Goal: Information Seeking & Learning: Check status

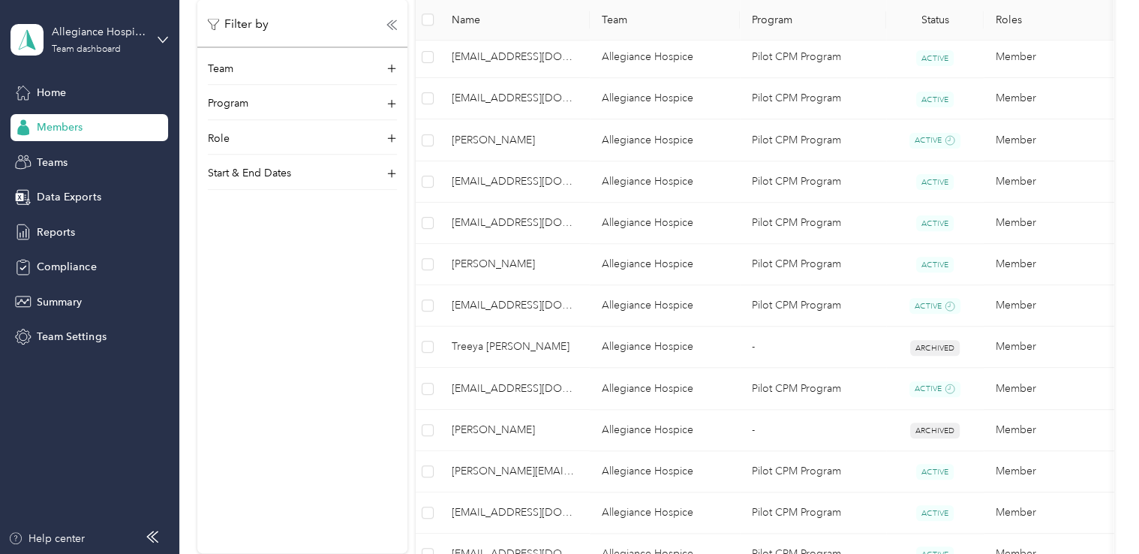
scroll to position [567, 0]
drag, startPoint x: 1125, startPoint y: 245, endPoint x: 1128, endPoint y: 272, distance: 27.3
click at [1128, 272] on div "Members All Members 31 Onboarding 2 NEW Securely sync your HR system with Everl…" at bounding box center [655, 277] width 952 height 554
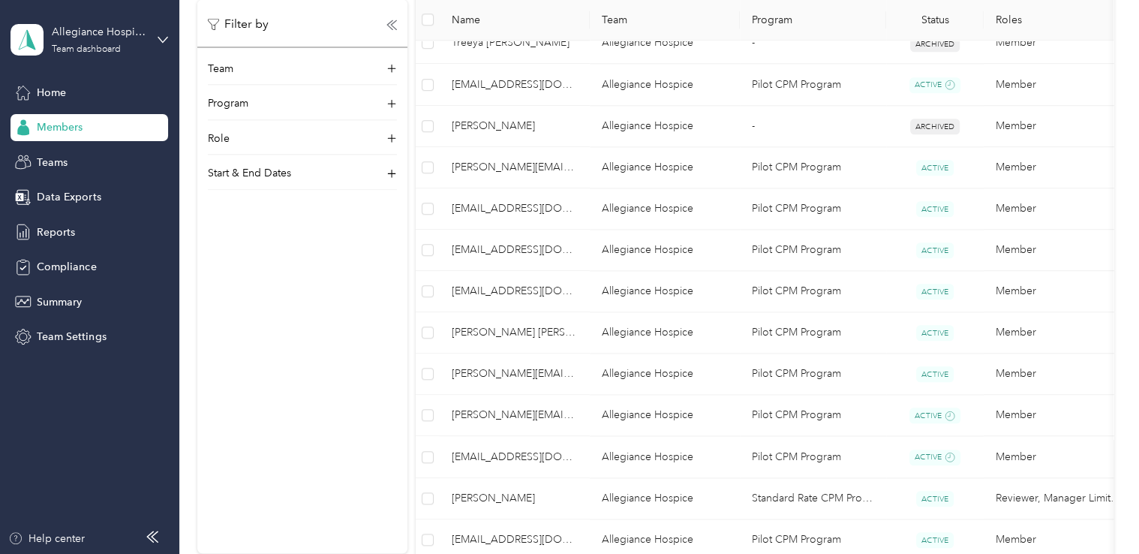
scroll to position [941, 0]
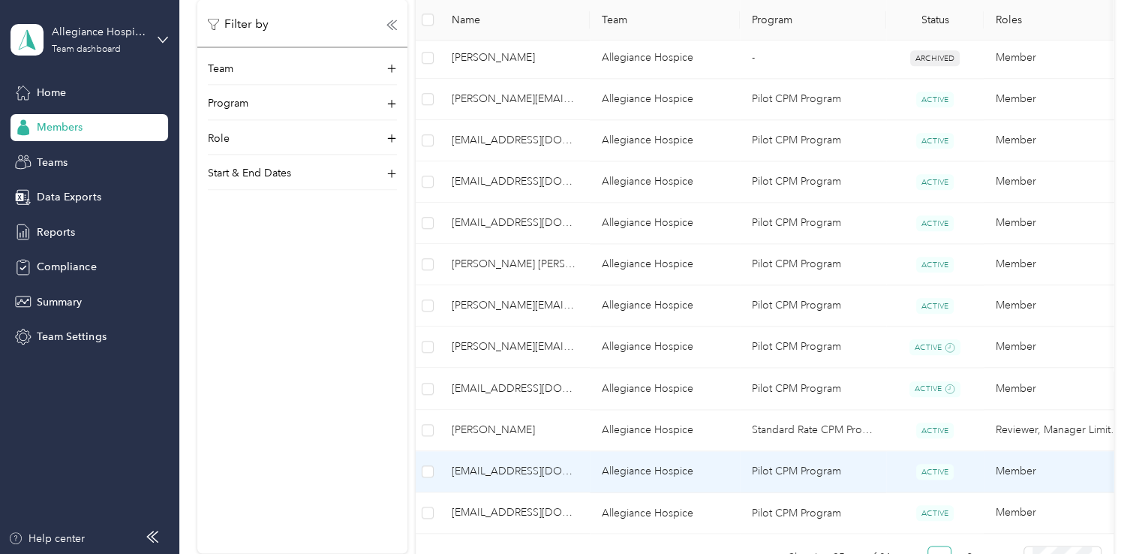
click at [816, 473] on td "Pilot CPM Program" at bounding box center [813, 471] width 146 height 41
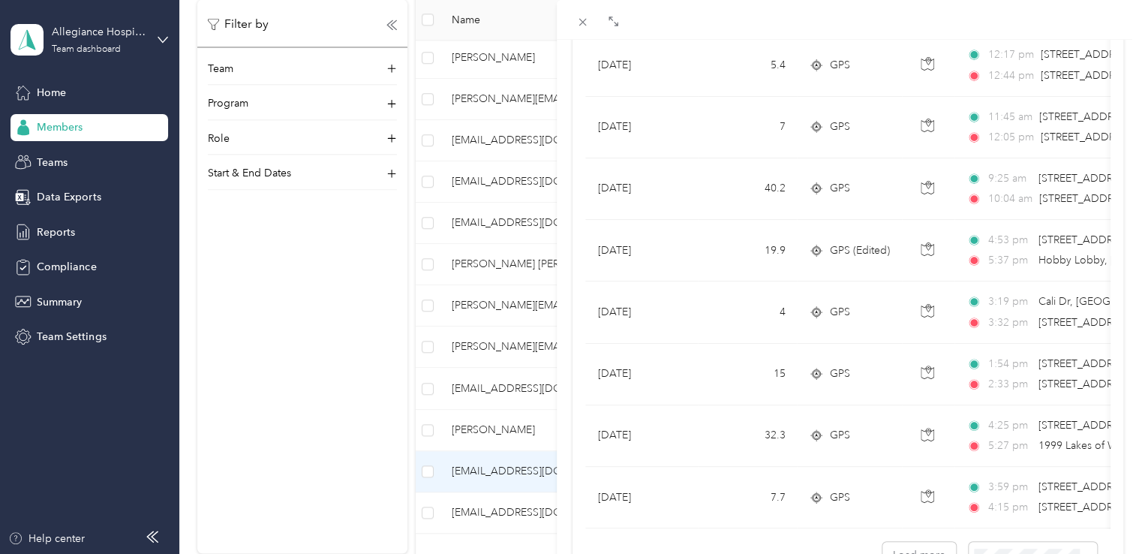
scroll to position [1268, 0]
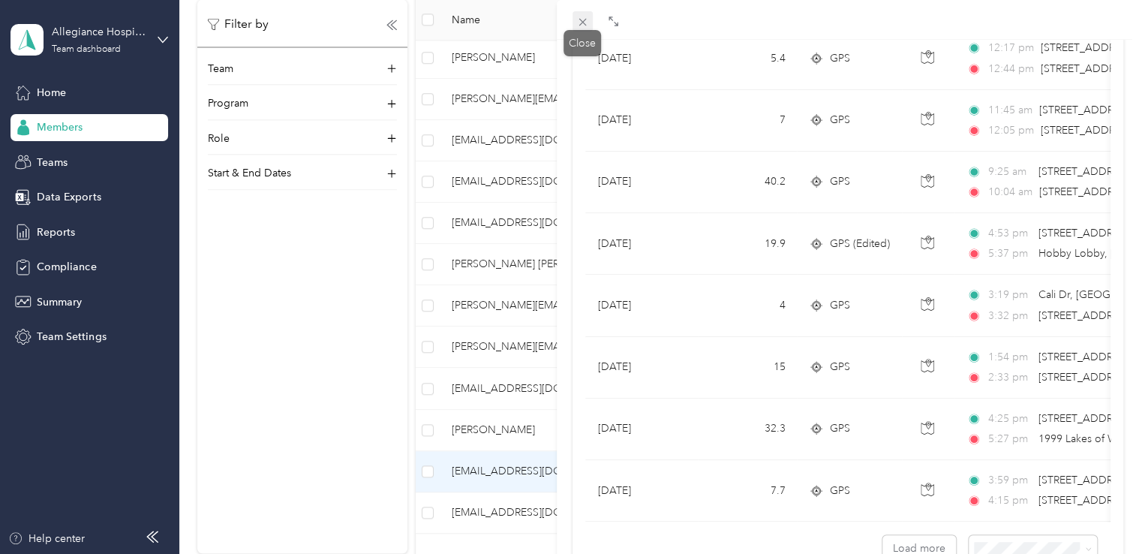
click at [576, 25] on icon at bounding box center [582, 22] width 13 height 13
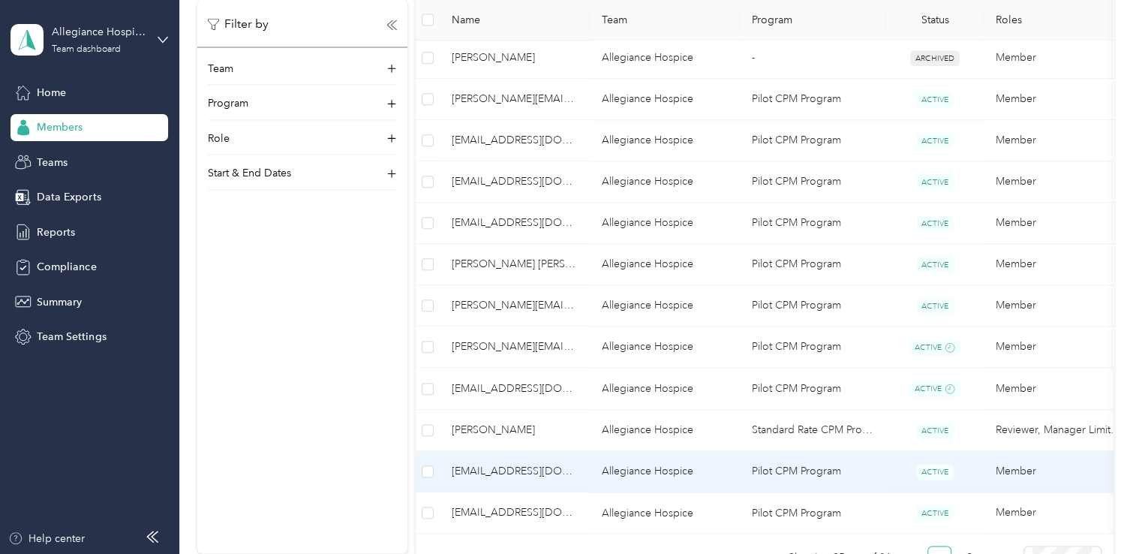
scroll to position [202, 0]
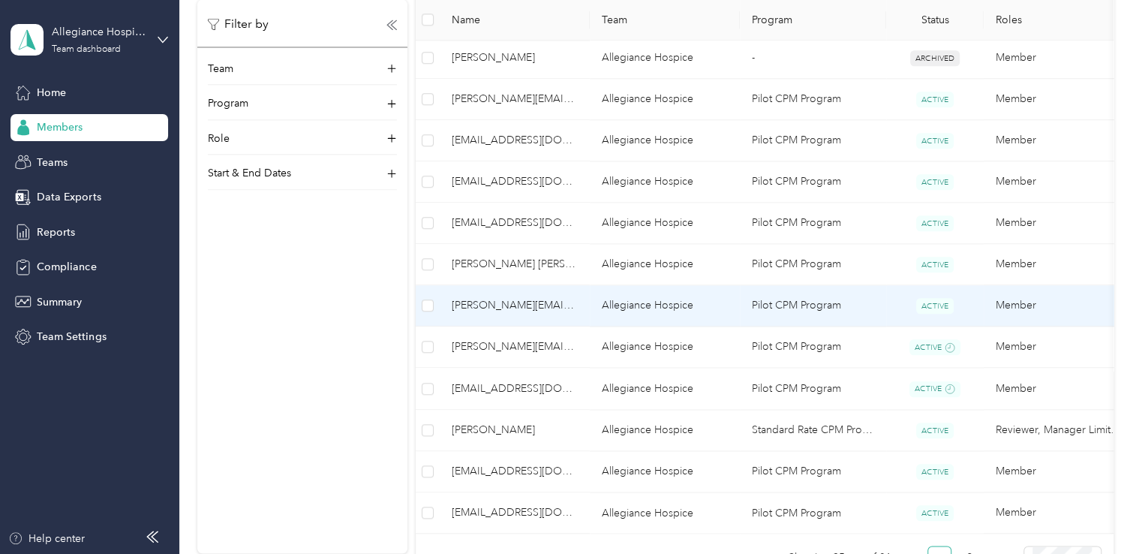
click at [669, 308] on td "Allegiance Hospice" at bounding box center [665, 305] width 150 height 41
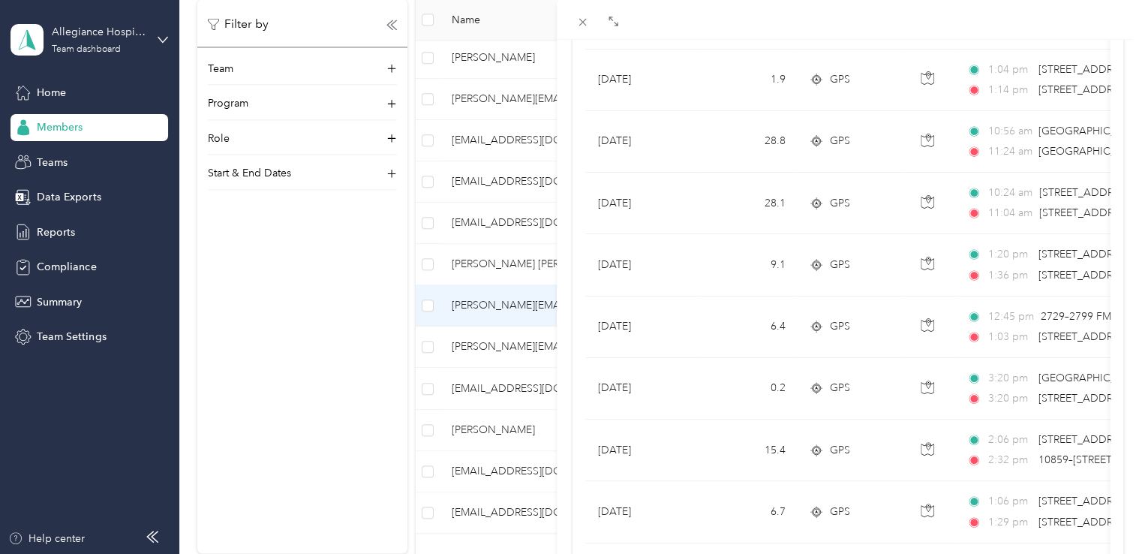
scroll to position [1059, 0]
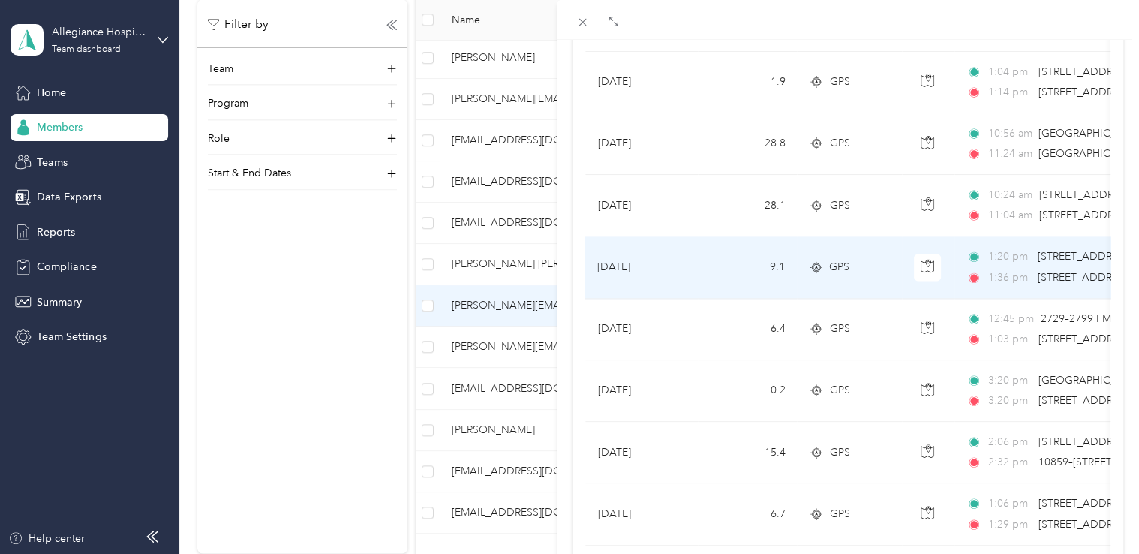
click at [1044, 275] on span "[STREET_ADDRESS]" at bounding box center [1085, 277] width 95 height 13
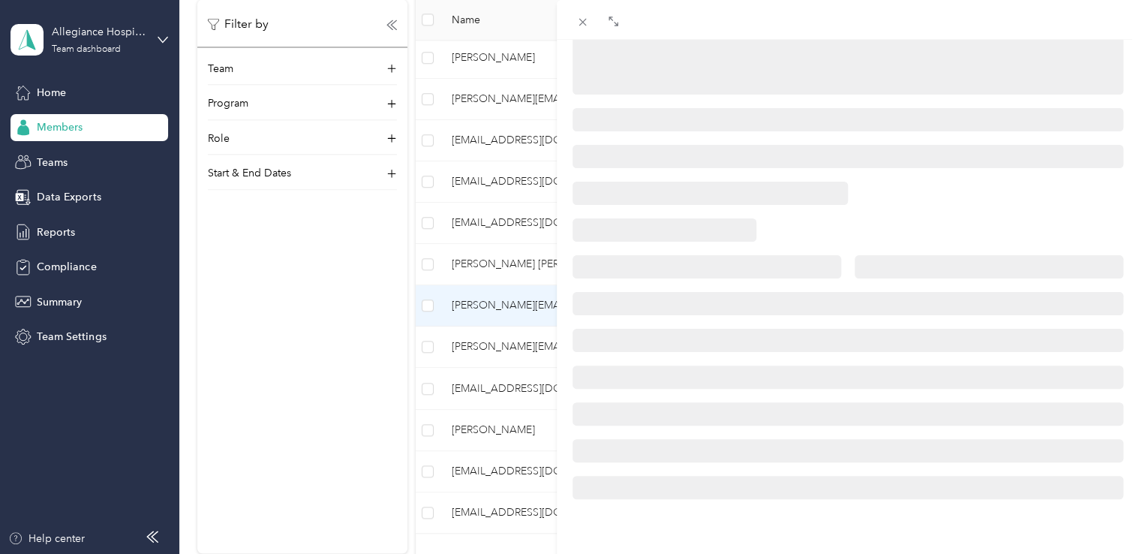
scroll to position [311, 0]
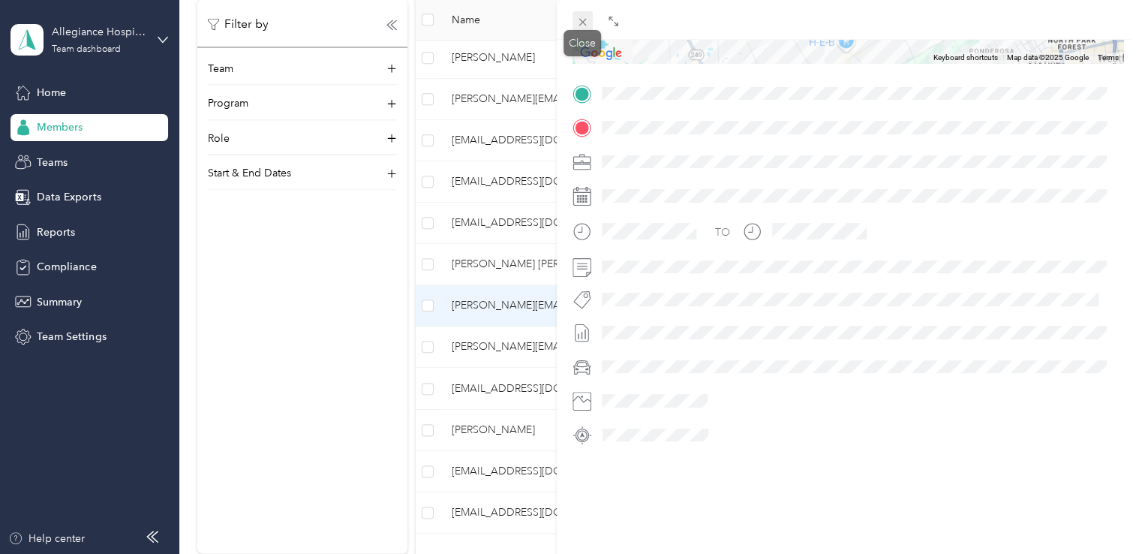
click at [585, 18] on icon at bounding box center [582, 22] width 13 height 13
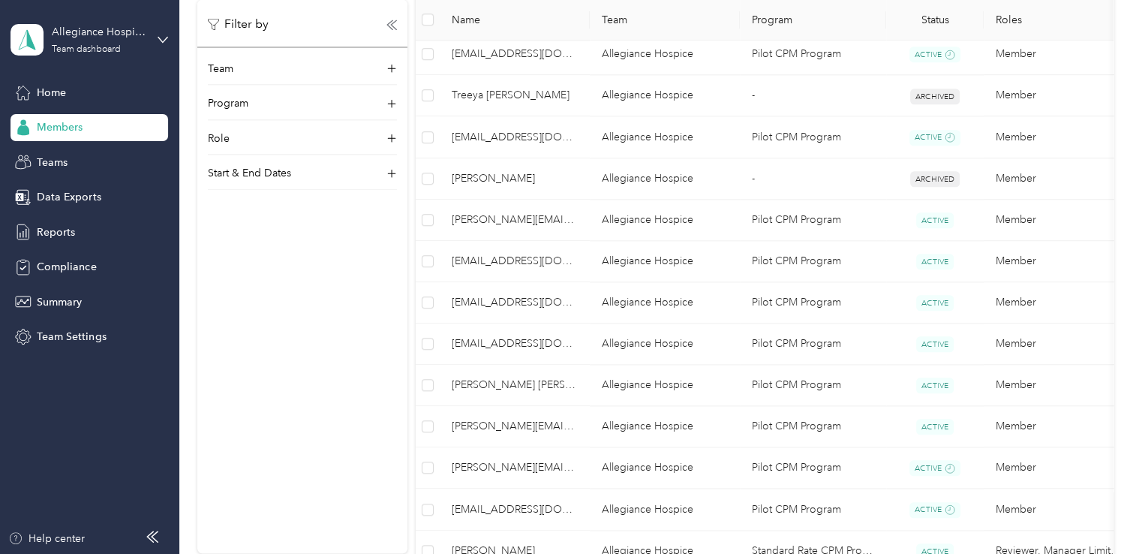
scroll to position [832, 0]
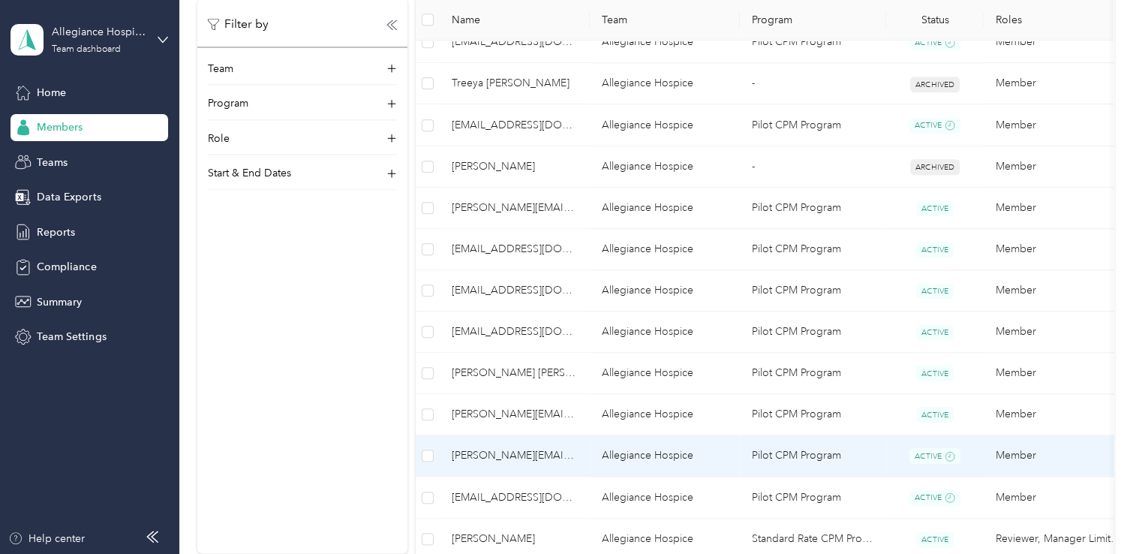
click at [498, 451] on span "[PERSON_NAME][EMAIL_ADDRESS][DOMAIN_NAME]" at bounding box center [515, 455] width 126 height 17
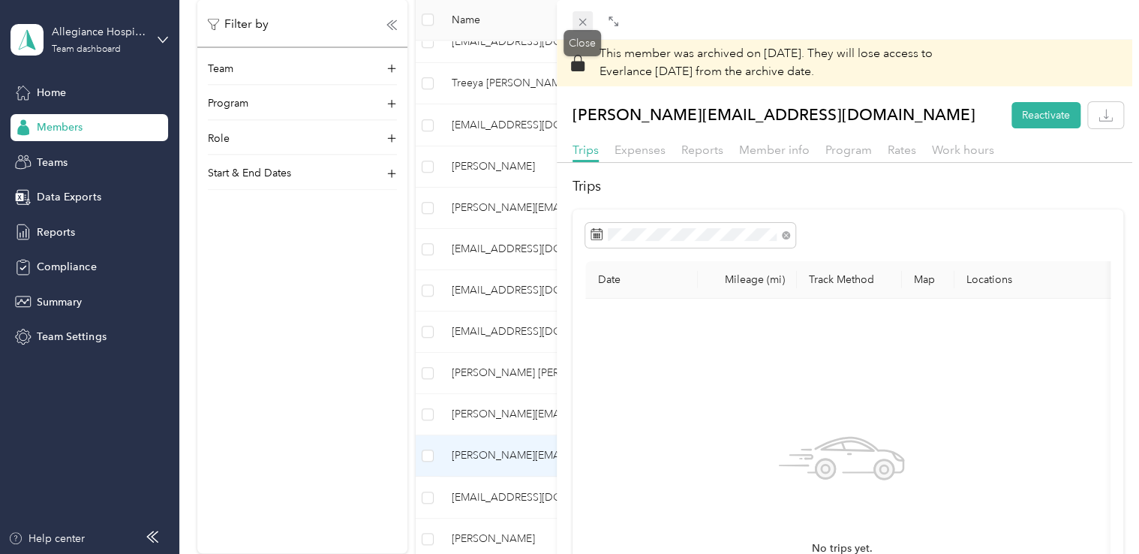
click at [586, 20] on icon at bounding box center [582, 22] width 13 height 13
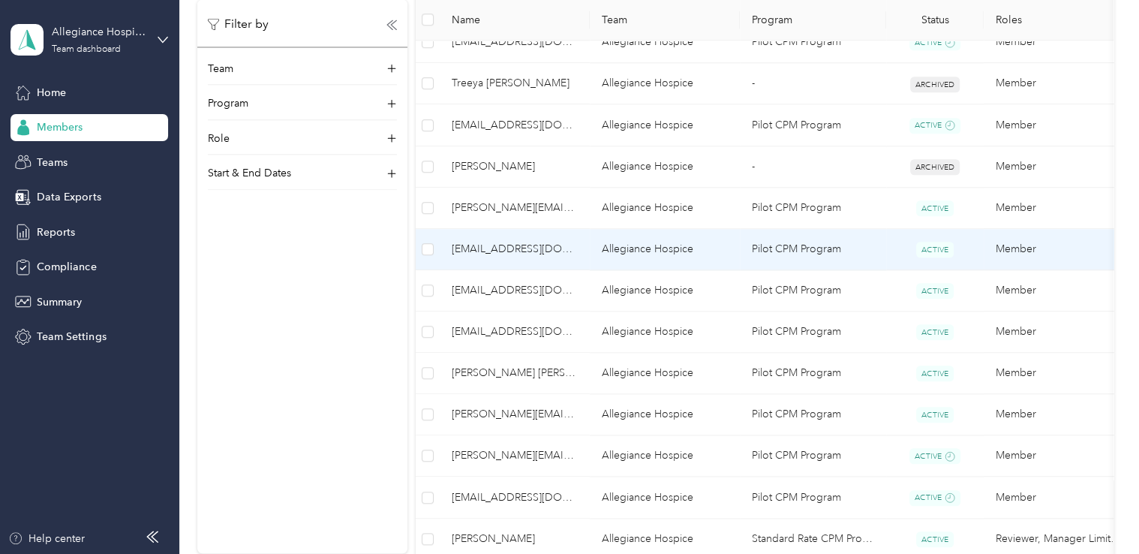
click at [579, 244] on td "[EMAIL_ADDRESS][DOMAIN_NAME]" at bounding box center [515, 249] width 150 height 41
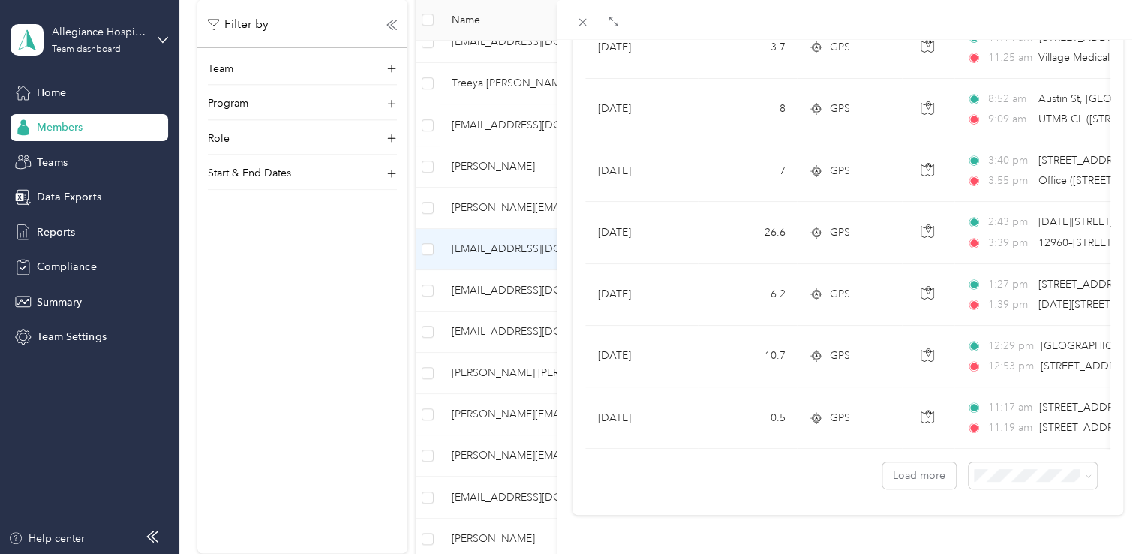
scroll to position [1351, 0]
click at [993, 446] on li "100 per load" at bounding box center [1021, 436] width 128 height 26
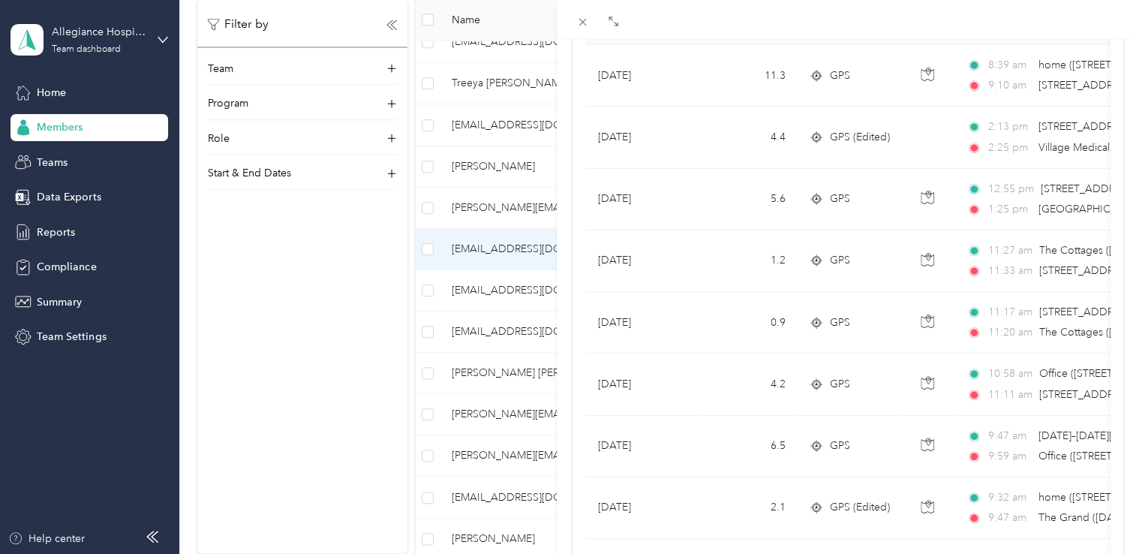
scroll to position [1351, 0]
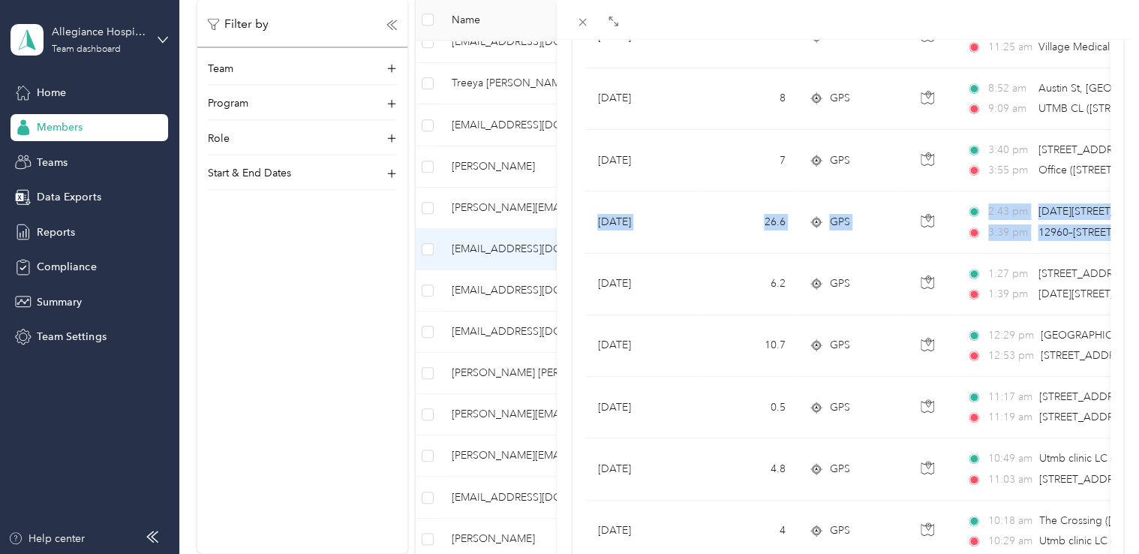
drag, startPoint x: 1124, startPoint y: 187, endPoint x: 1125, endPoint y: 221, distance: 34.5
drag, startPoint x: 1125, startPoint y: 221, endPoint x: 1124, endPoint y: 265, distance: 43.5
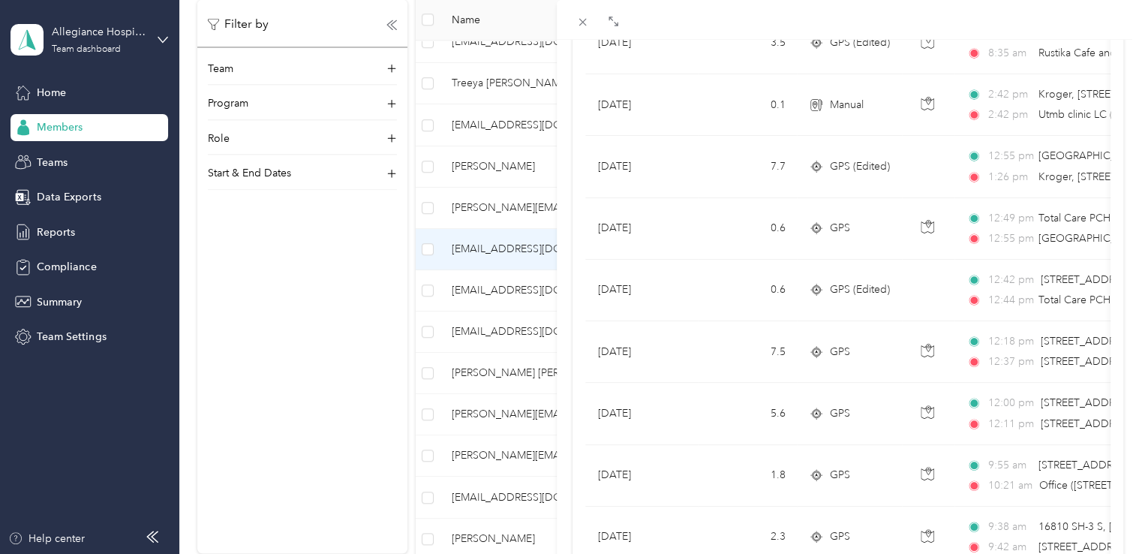
scroll to position [0, 0]
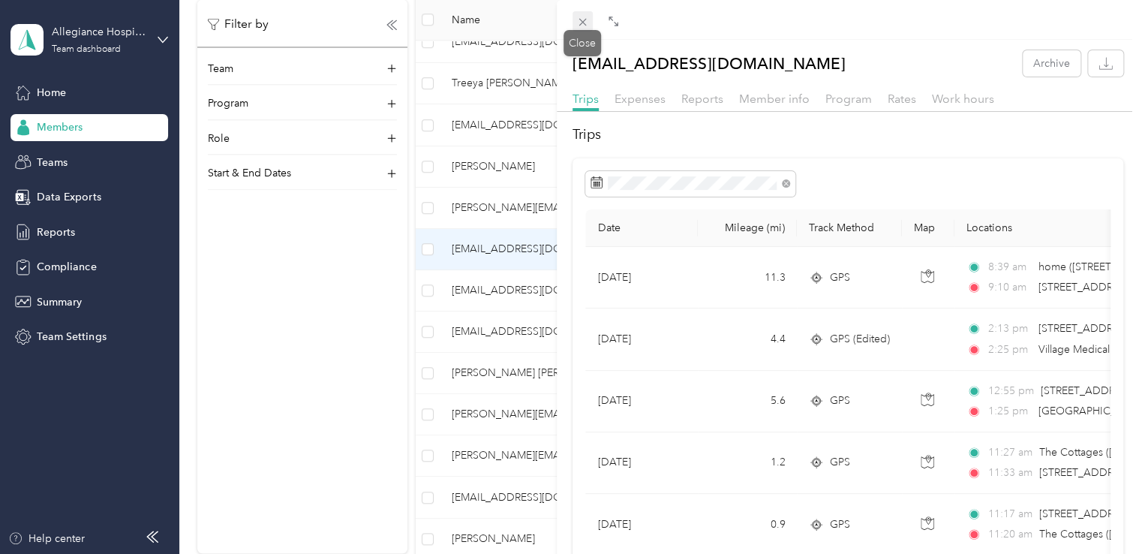
click at [587, 20] on icon at bounding box center [582, 22] width 13 height 13
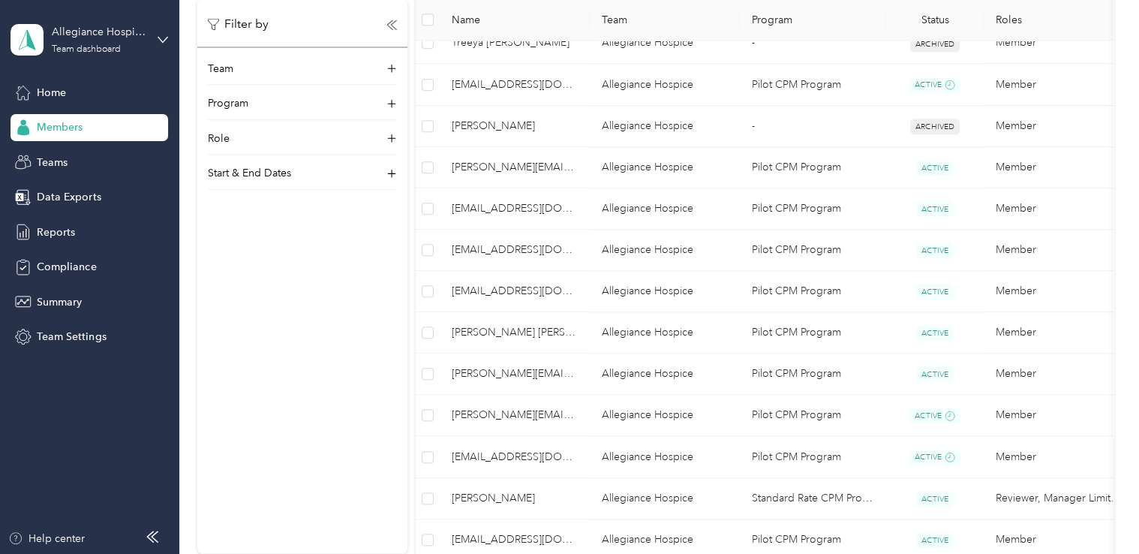
scroll to position [876, 0]
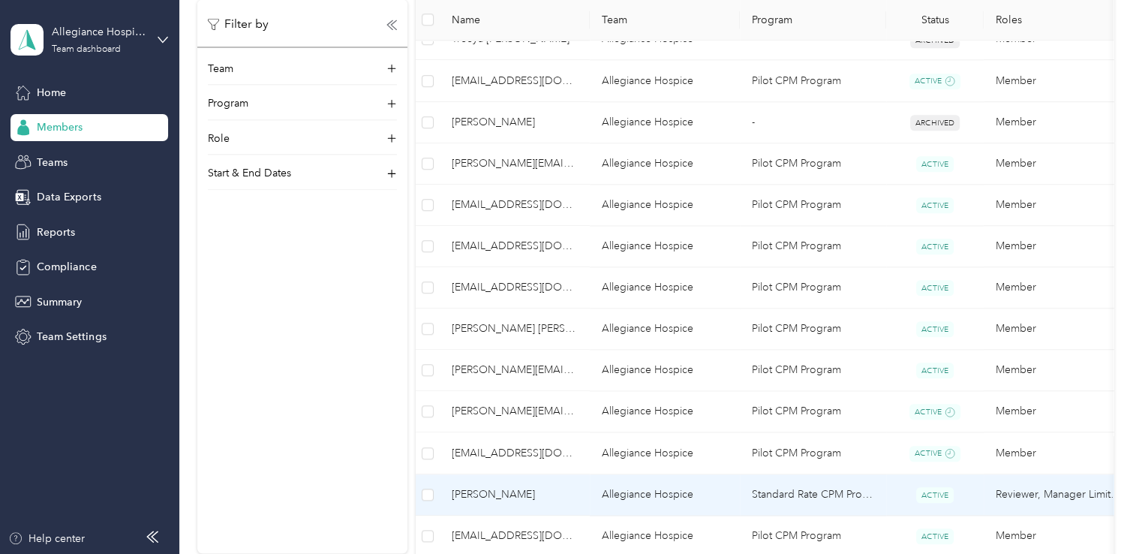
click at [783, 495] on td "Standard Rate CPM Program" at bounding box center [813, 494] width 146 height 41
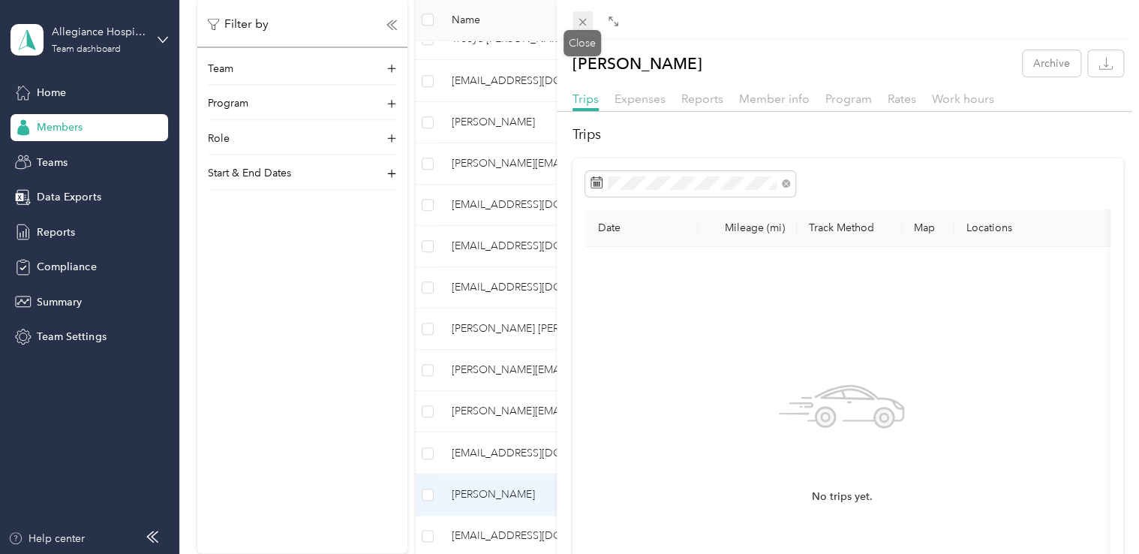
click at [579, 21] on icon at bounding box center [582, 22] width 13 height 13
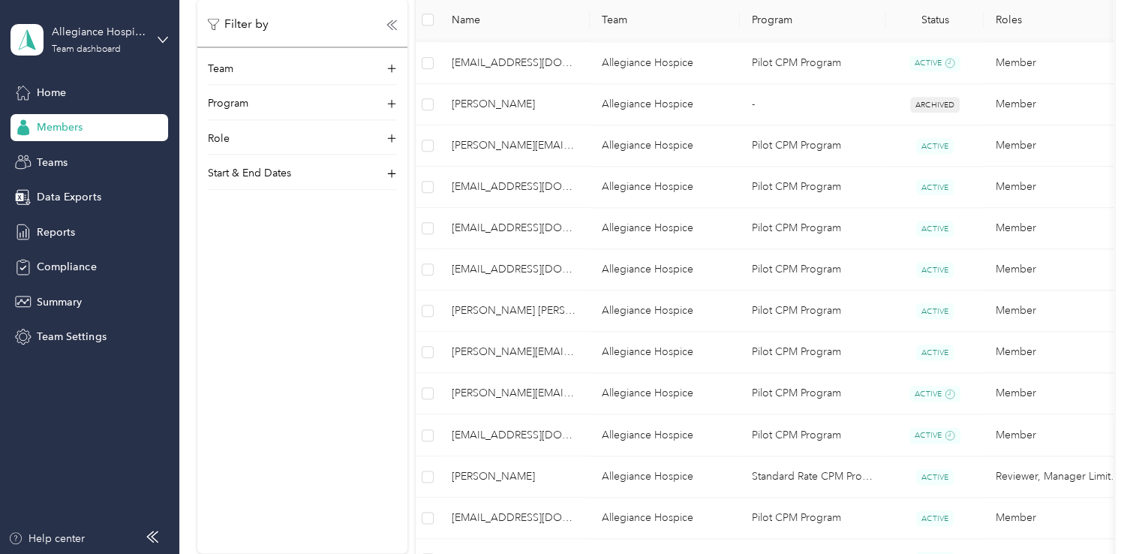
scroll to position [896, 0]
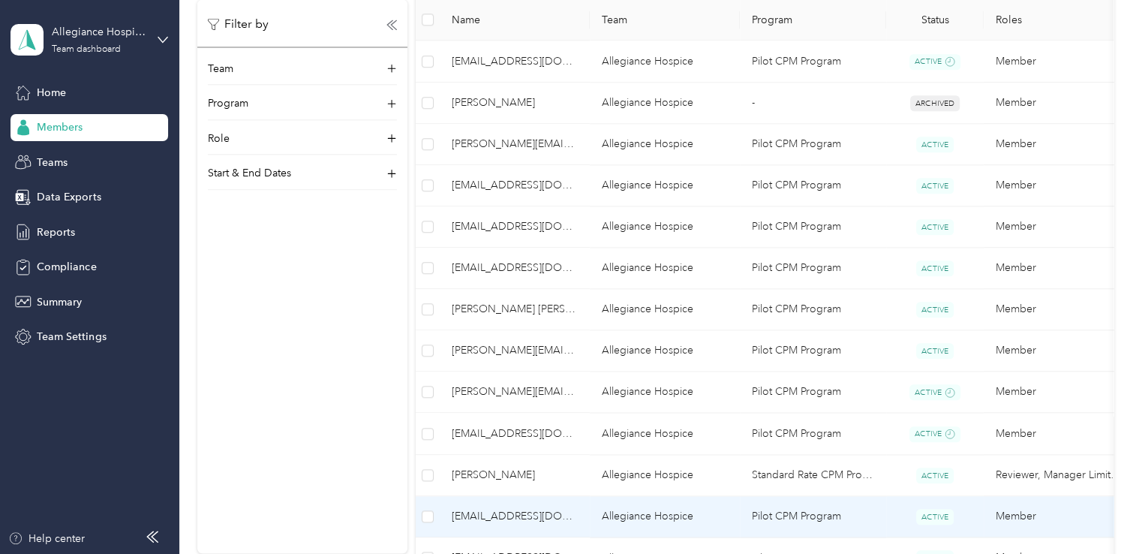
click at [672, 525] on td "Allegiance Hospice" at bounding box center [665, 516] width 150 height 41
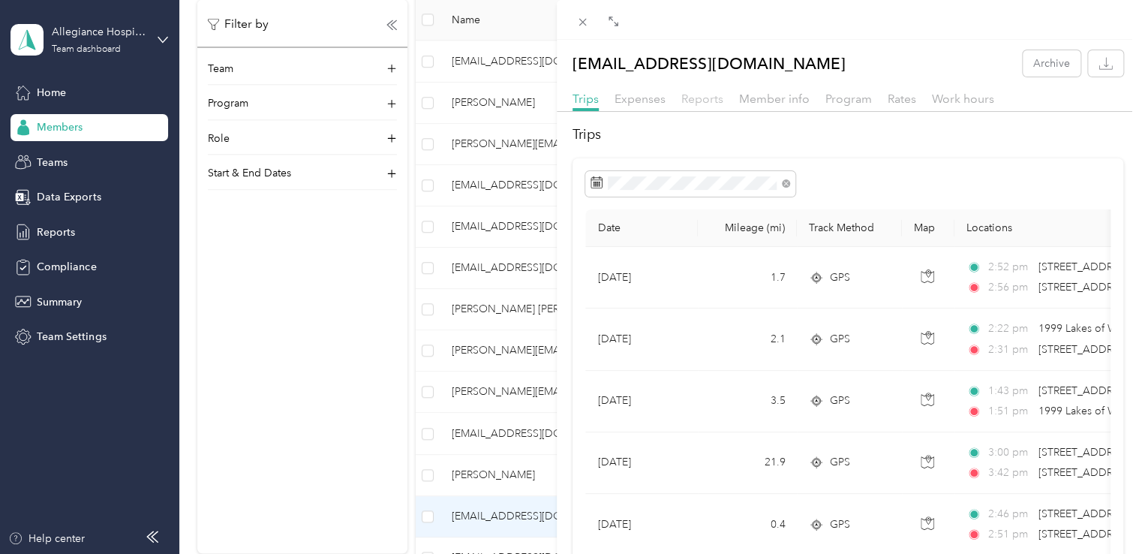
click at [702, 101] on span "Reports" at bounding box center [702, 99] width 42 height 14
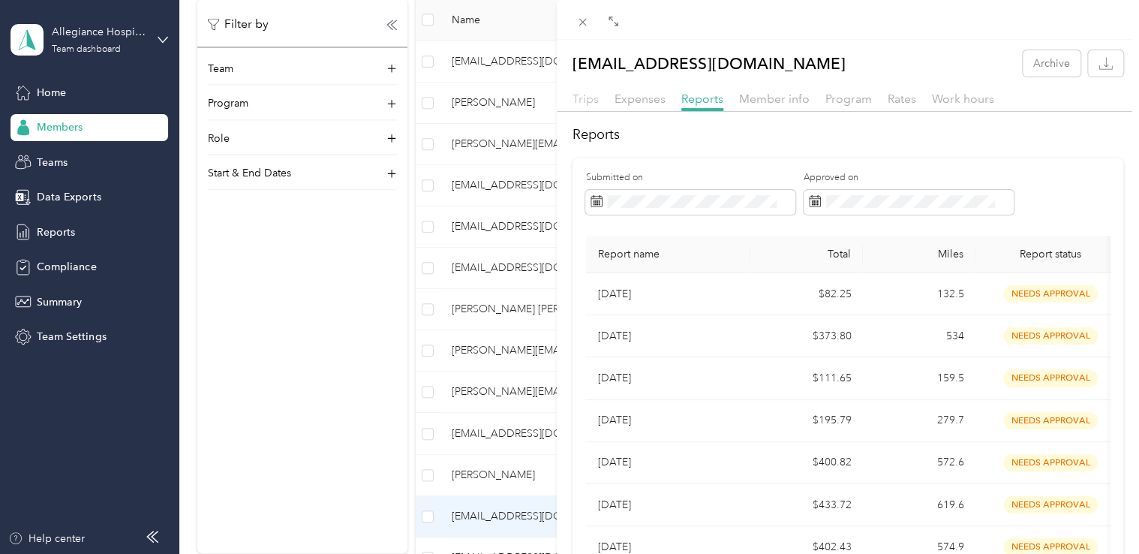
click at [597, 98] on span "Trips" at bounding box center [585, 99] width 26 height 14
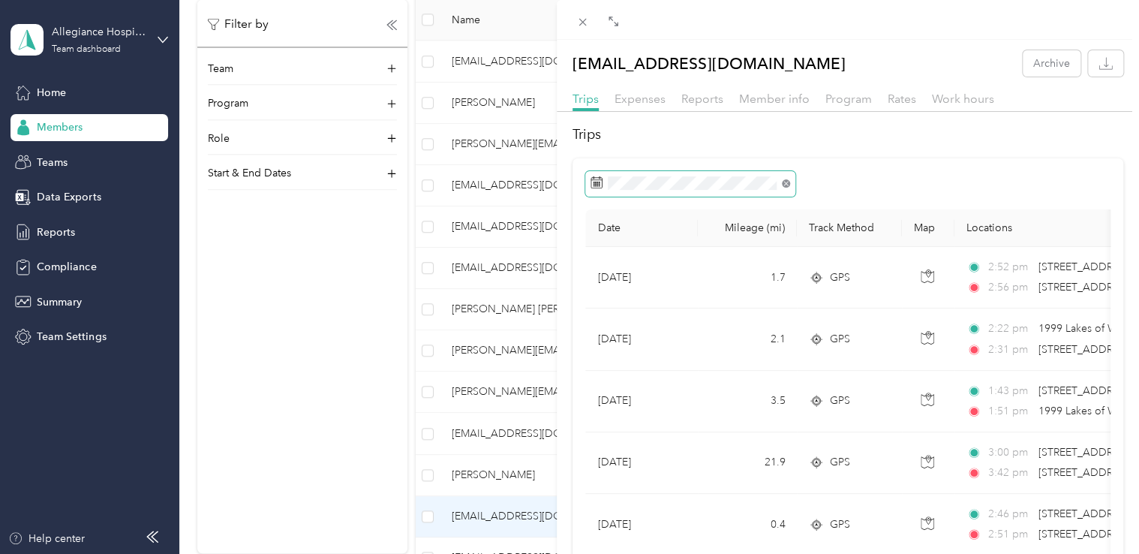
click at [784, 184] on icon at bounding box center [786, 183] width 8 height 8
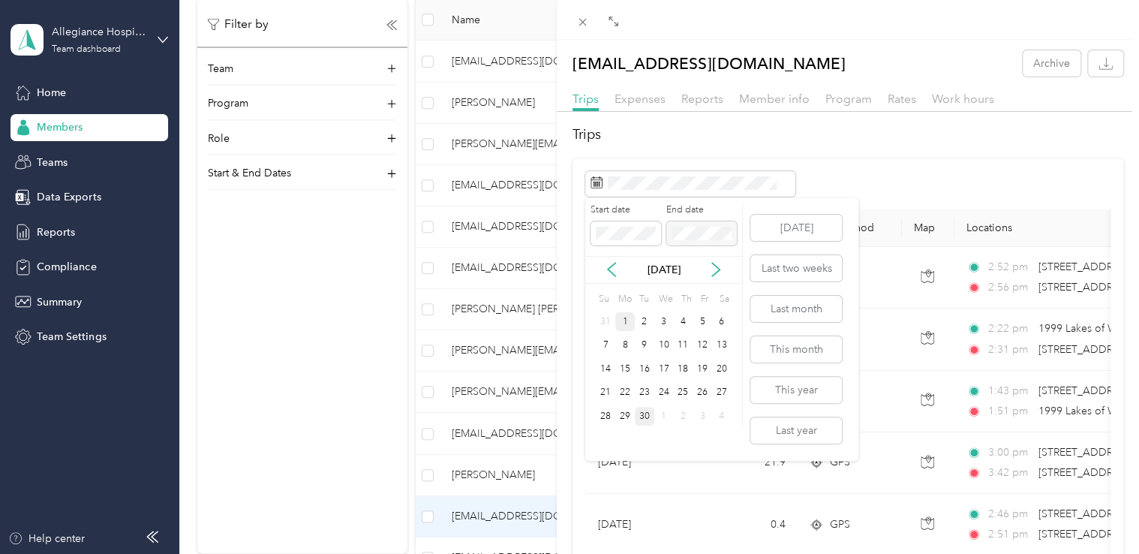
click at [624, 324] on div "1" at bounding box center [625, 321] width 20 height 19
click at [610, 275] on icon at bounding box center [611, 269] width 15 height 15
click at [616, 270] on icon at bounding box center [611, 269] width 15 height 15
click at [714, 275] on icon at bounding box center [715, 269] width 15 height 15
click at [791, 308] on button "Last month" at bounding box center [796, 309] width 92 height 26
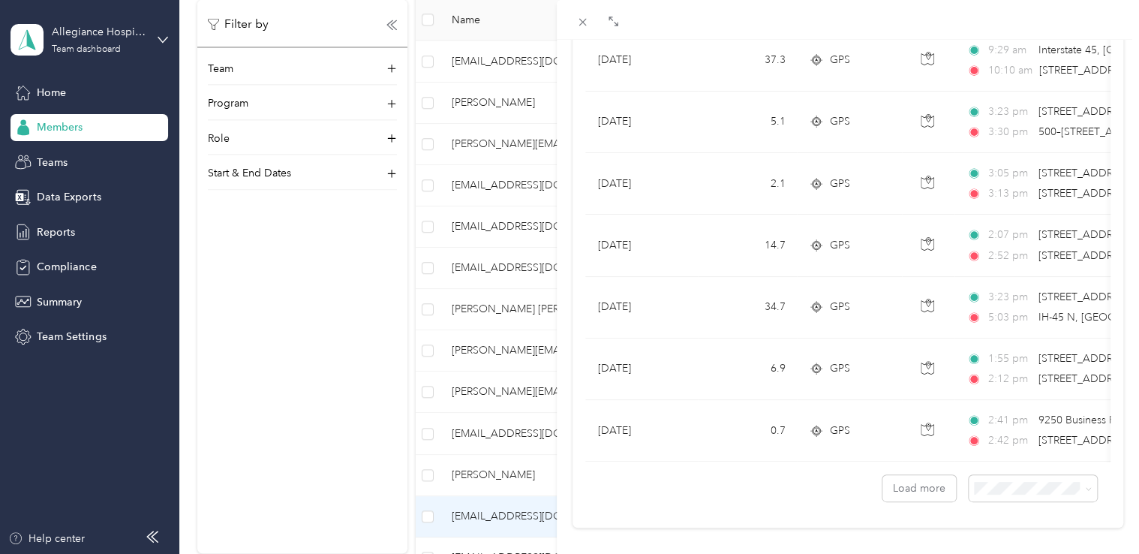
scroll to position [1360, 0]
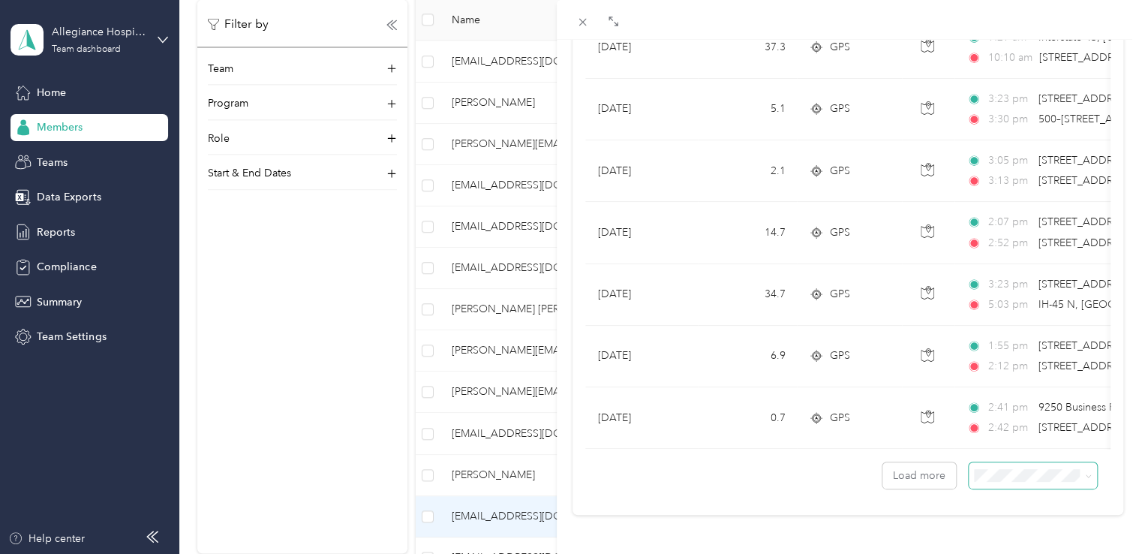
click at [1042, 470] on span at bounding box center [1033, 475] width 128 height 26
click at [1003, 553] on div "Drag to resize Click to close [EMAIL_ADDRESS][DOMAIN_NAME] Archive Trips Expens…" at bounding box center [565, 554] width 1131 height 0
click at [1000, 553] on div "Drag to resize Click to close [EMAIL_ADDRESS][DOMAIN_NAME] Archive Trips Expens…" at bounding box center [565, 554] width 1131 height 0
click at [930, 462] on button "Load more" at bounding box center [919, 475] width 74 height 26
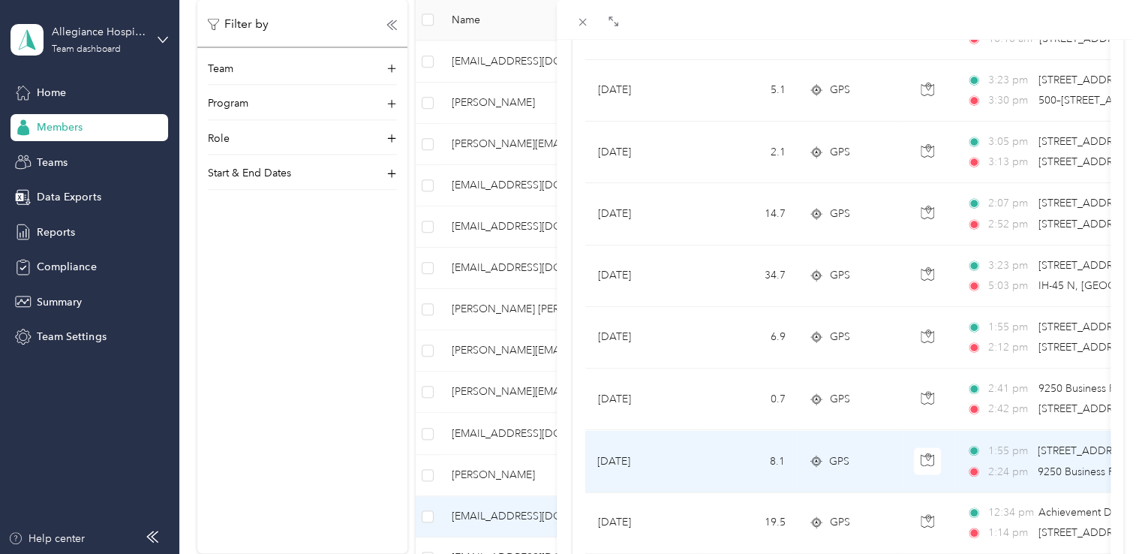
click at [999, 436] on td "1:55 pm [STREET_ADDRESS][PERSON_NAME] 2:24 pm 9250 Business FM 1960A, [GEOGRAPH…" at bounding box center [1126, 461] width 345 height 62
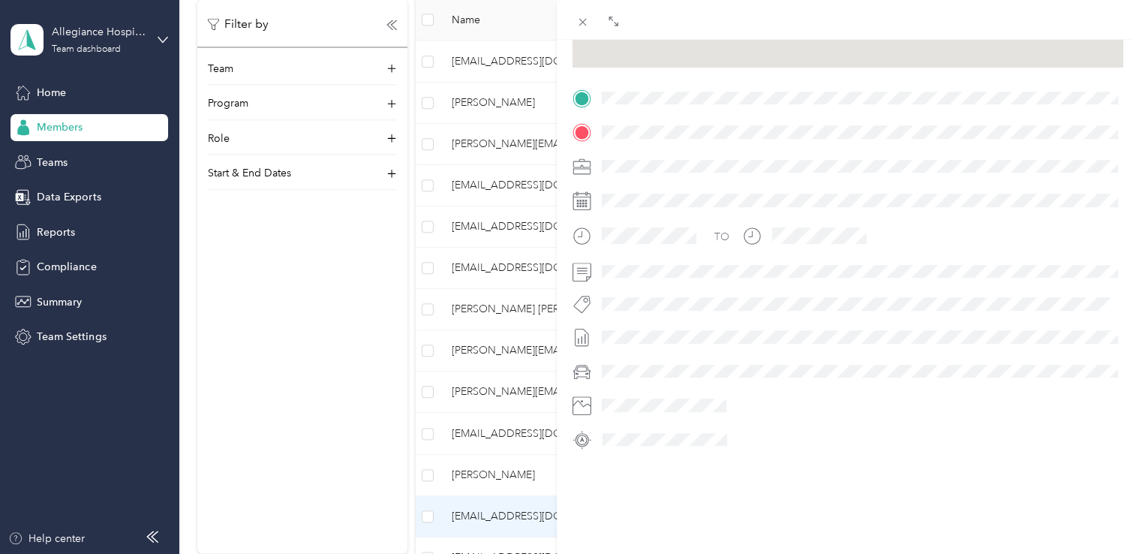
scroll to position [311, 0]
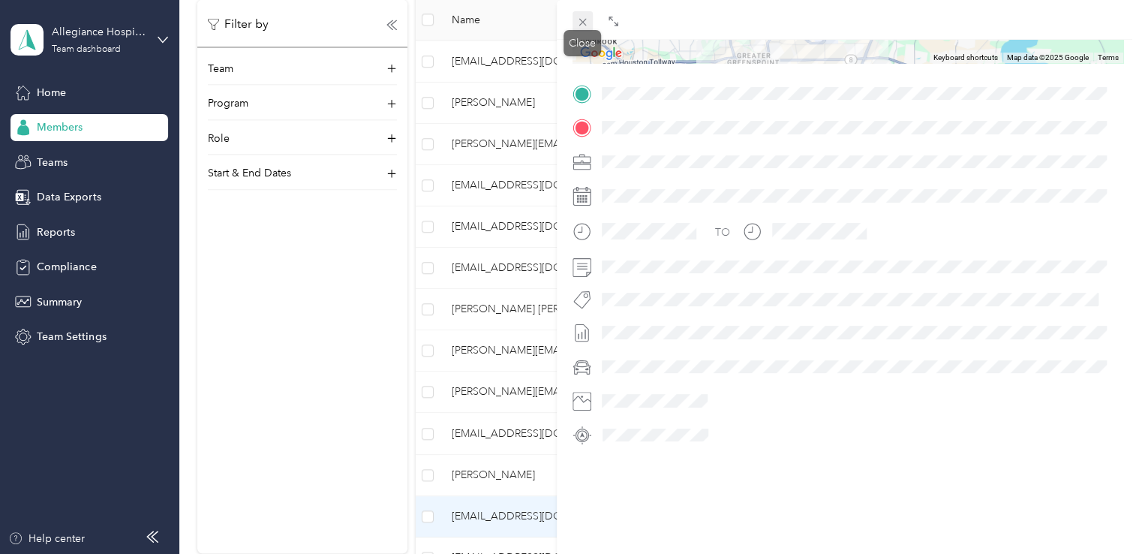
click at [579, 21] on icon at bounding box center [582, 22] width 13 height 13
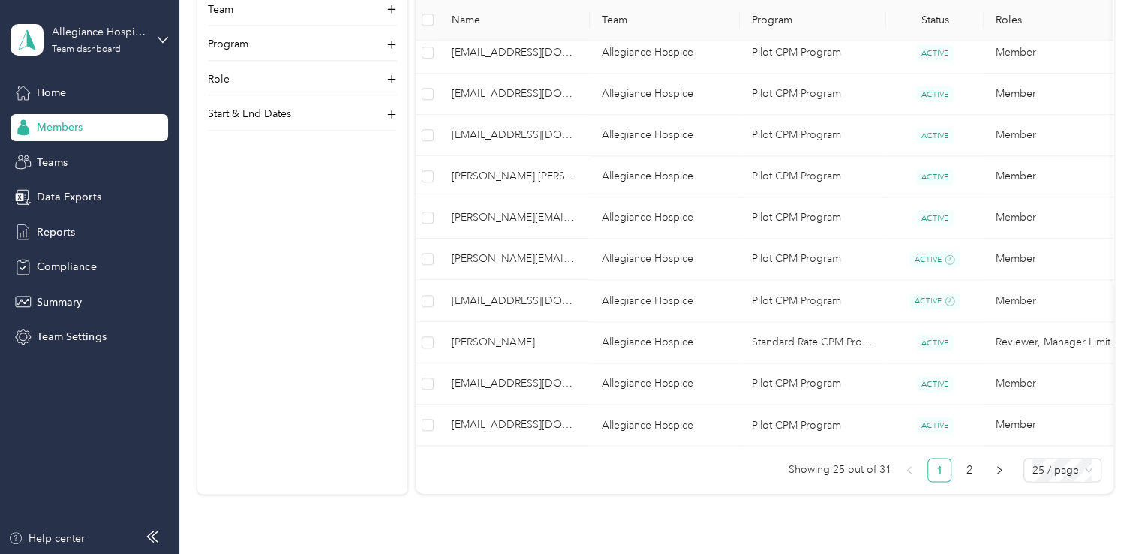
scroll to position [1030, 0]
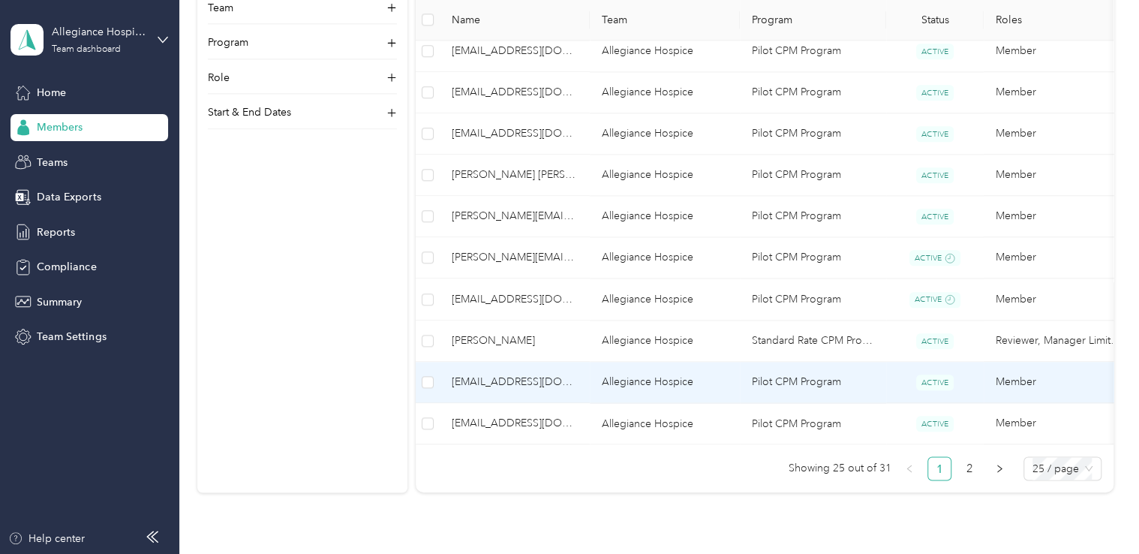
click at [709, 374] on td "Allegiance Hospice" at bounding box center [665, 382] width 150 height 41
click at [709, 553] on div "Drag to resize Click to close [EMAIL_ADDRESS][DOMAIN_NAME] Archive Trips Expens…" at bounding box center [565, 554] width 1131 height 0
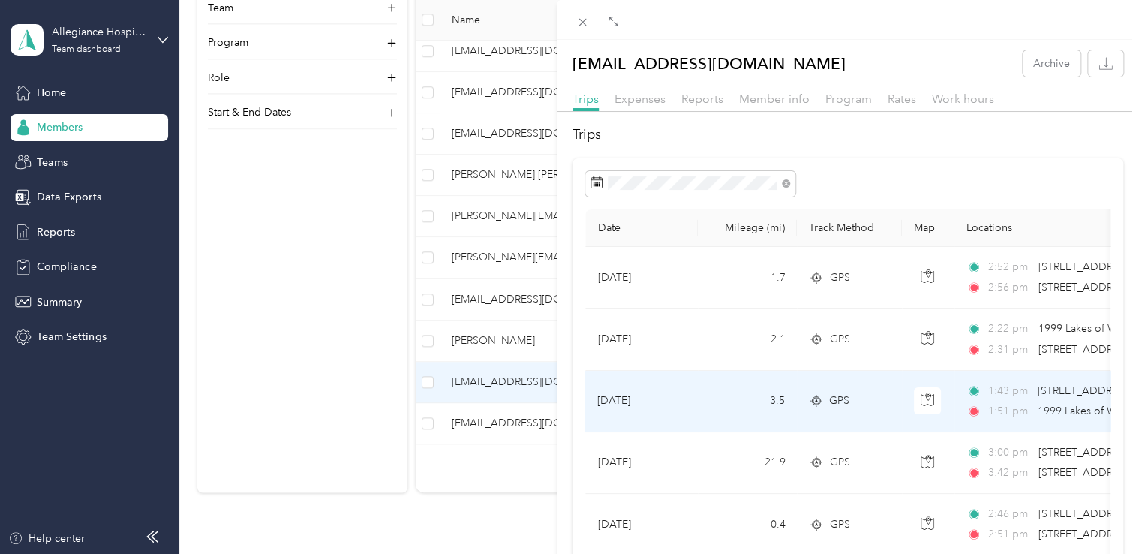
click at [709, 374] on td "3.5" at bounding box center [747, 402] width 99 height 62
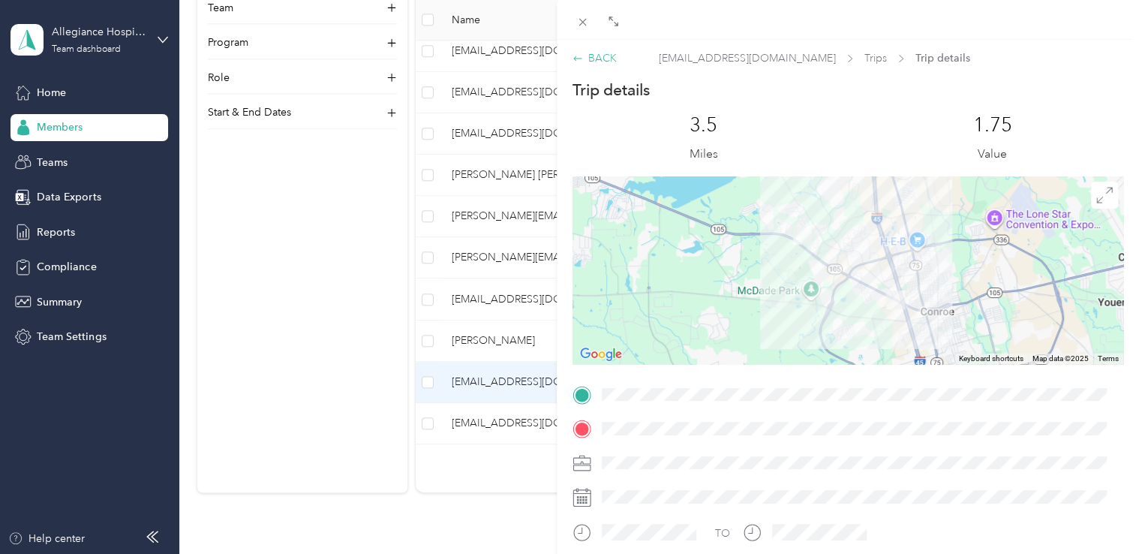
click at [582, 59] on div "BACK" at bounding box center [594, 58] width 44 height 16
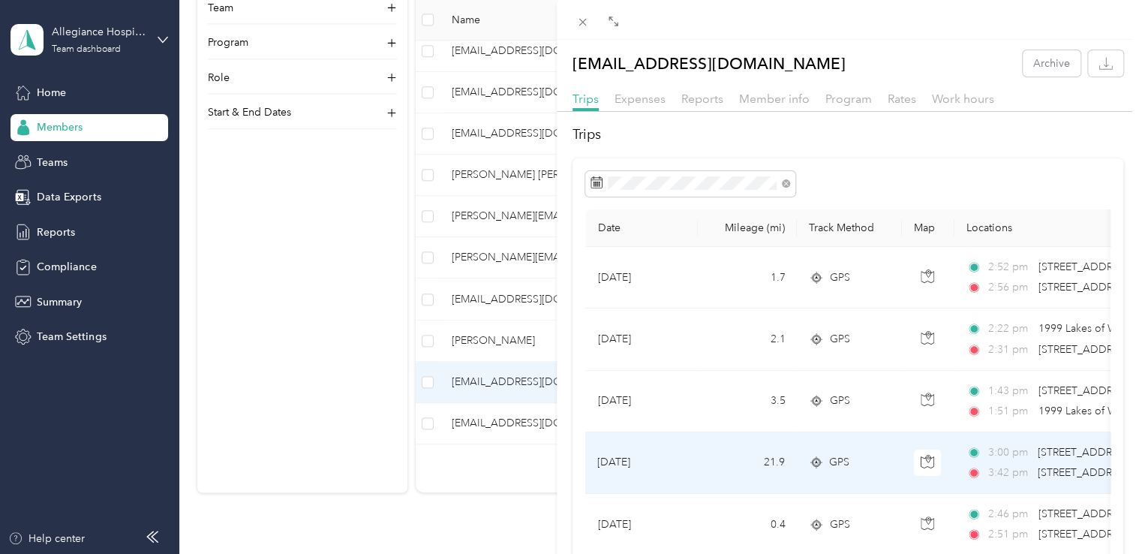
click at [969, 452] on icon at bounding box center [973, 452] width 15 height 11
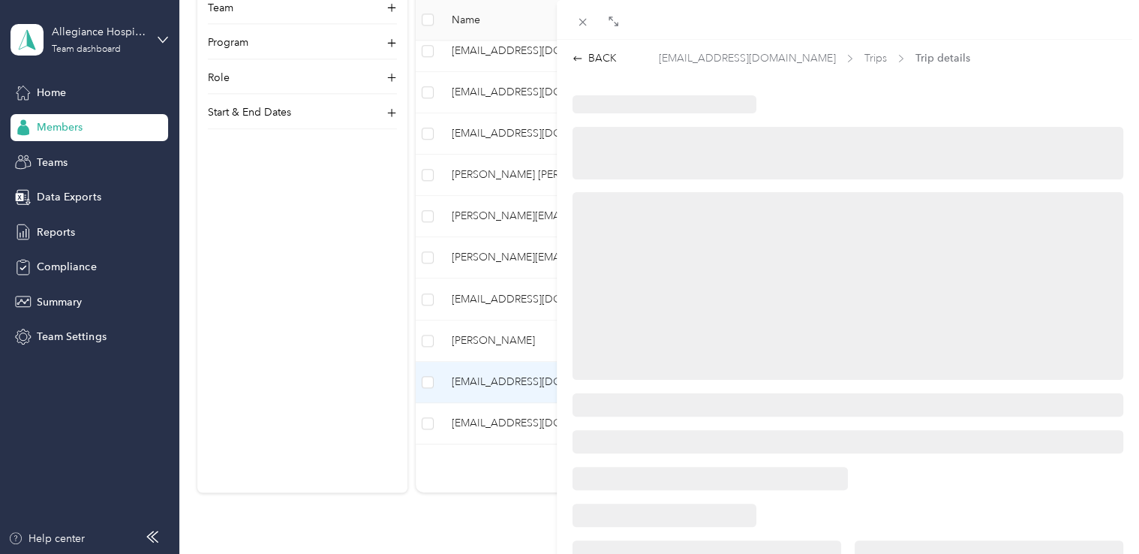
click at [963, 459] on div at bounding box center [848, 440] width 582 height 690
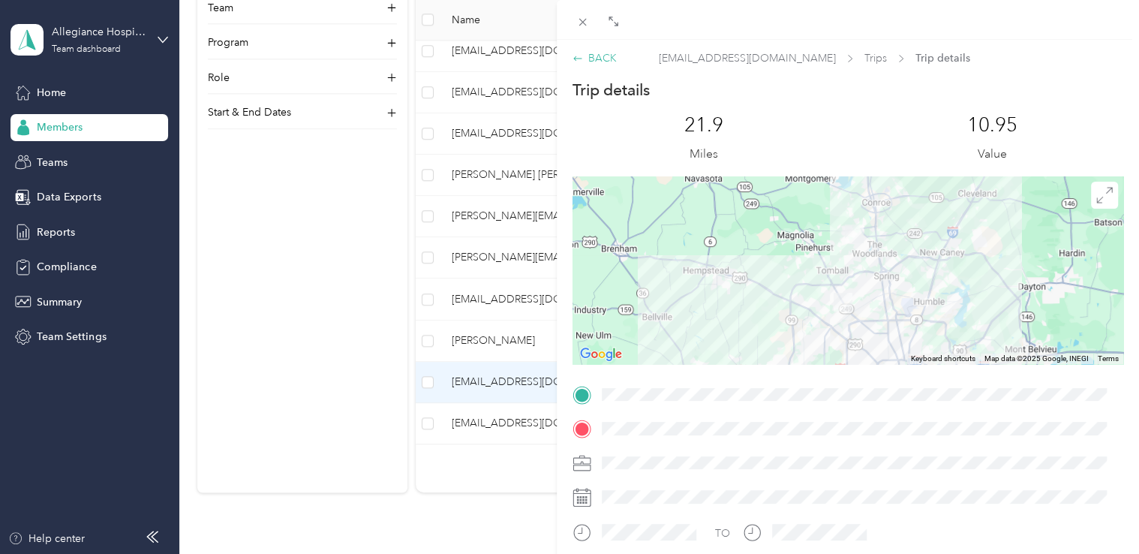
click at [582, 59] on div "BACK" at bounding box center [594, 58] width 44 height 16
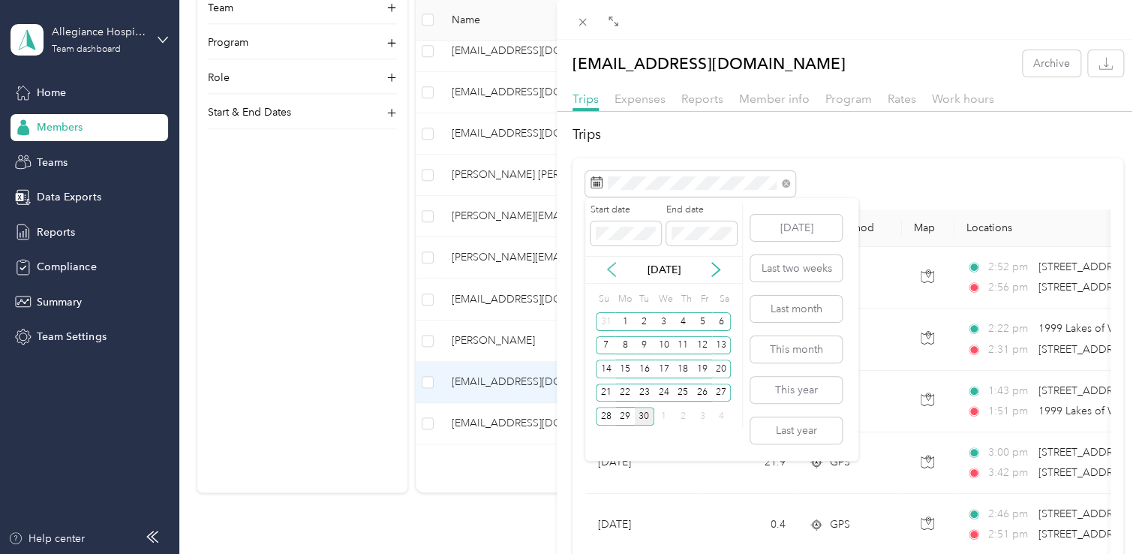
click at [609, 271] on icon at bounding box center [612, 270] width 8 height 14
click at [699, 324] on div "1" at bounding box center [703, 321] width 20 height 19
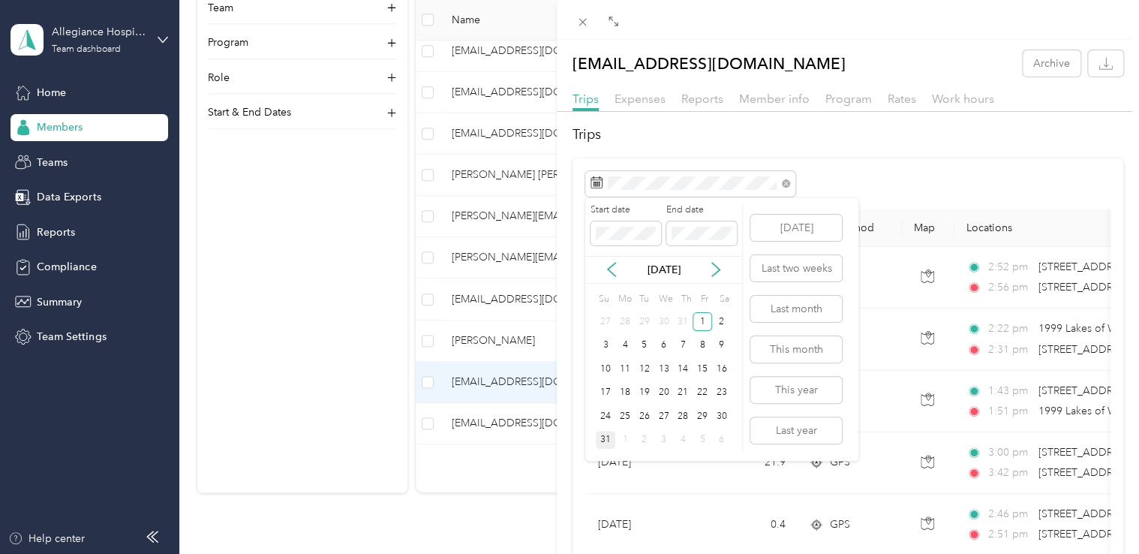
click at [609, 437] on div "31" at bounding box center [606, 440] width 20 height 19
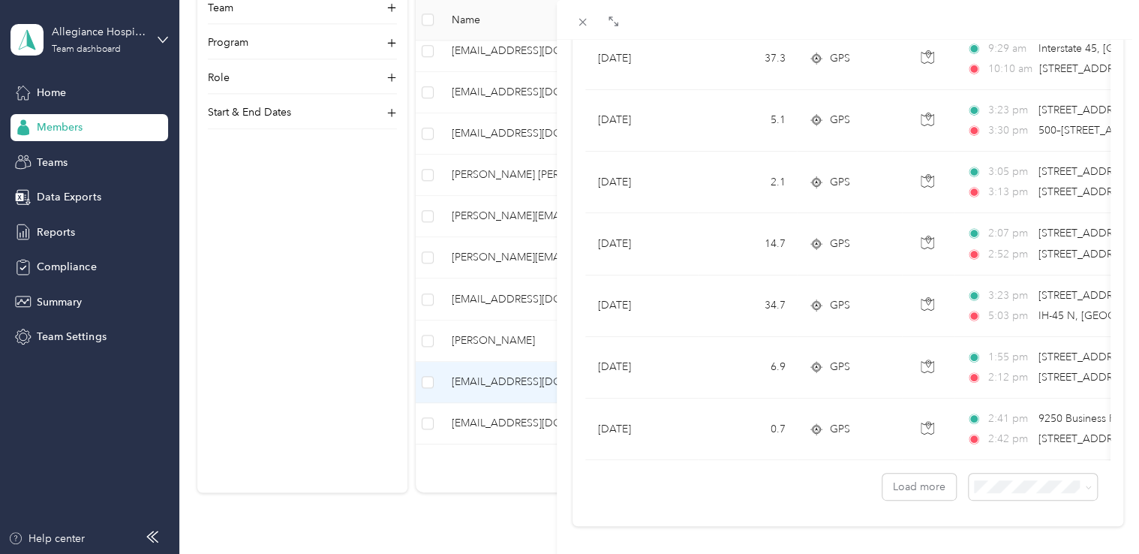
scroll to position [1360, 0]
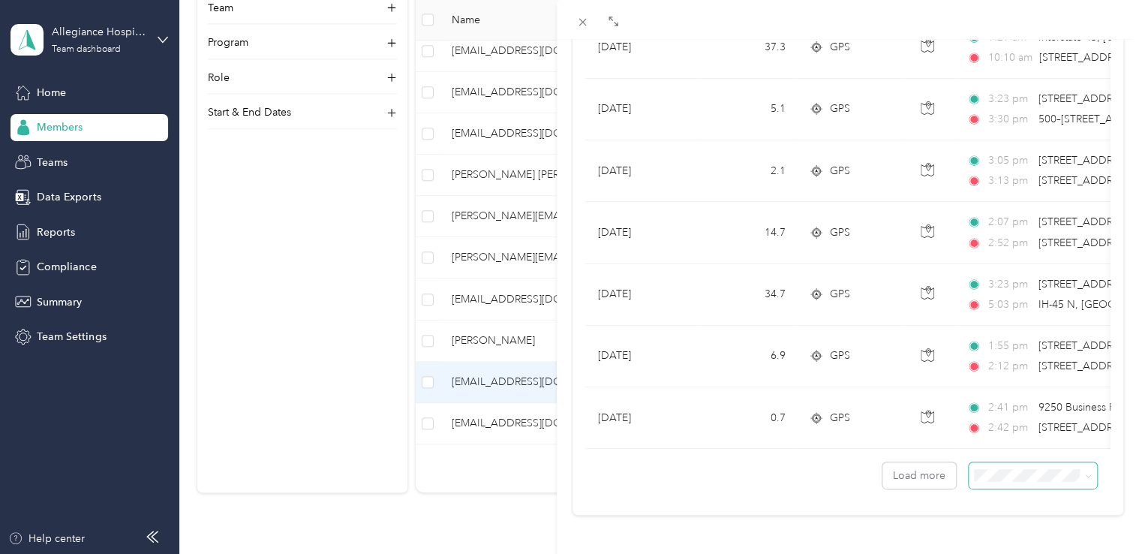
click at [1080, 467] on span at bounding box center [1086, 475] width 12 height 16
click at [1085, 473] on icon at bounding box center [1088, 476] width 7 height 7
click at [1049, 437] on li "100 per load" at bounding box center [1021, 428] width 128 height 26
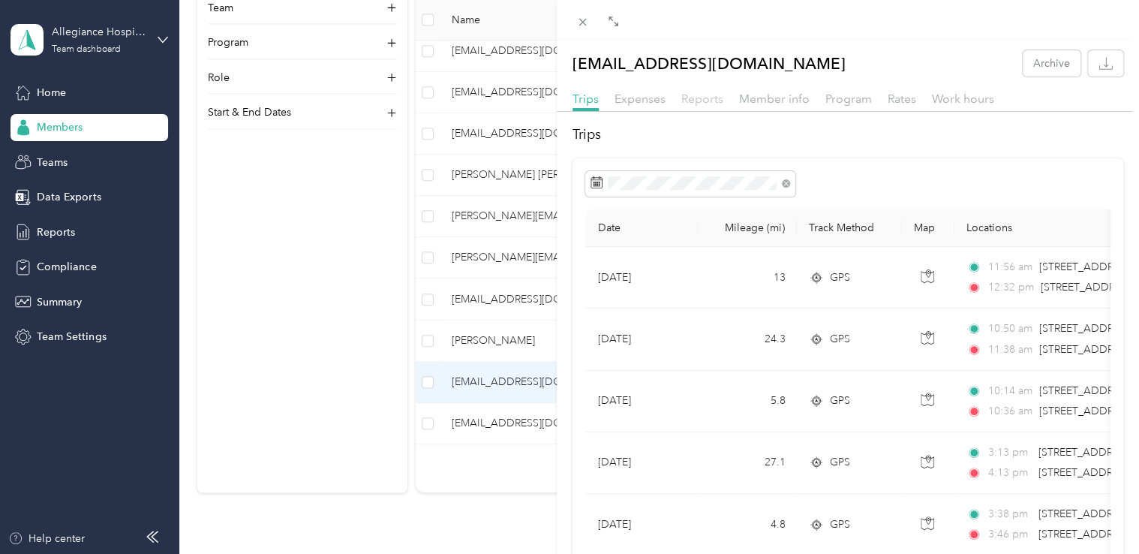
click at [697, 104] on span "Reports" at bounding box center [702, 99] width 42 height 14
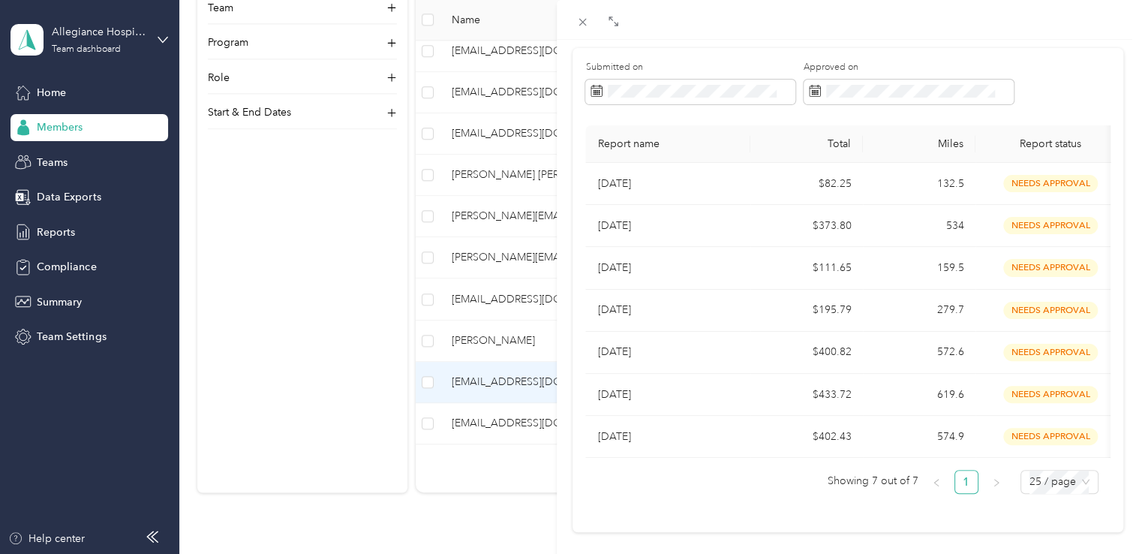
scroll to position [111, 0]
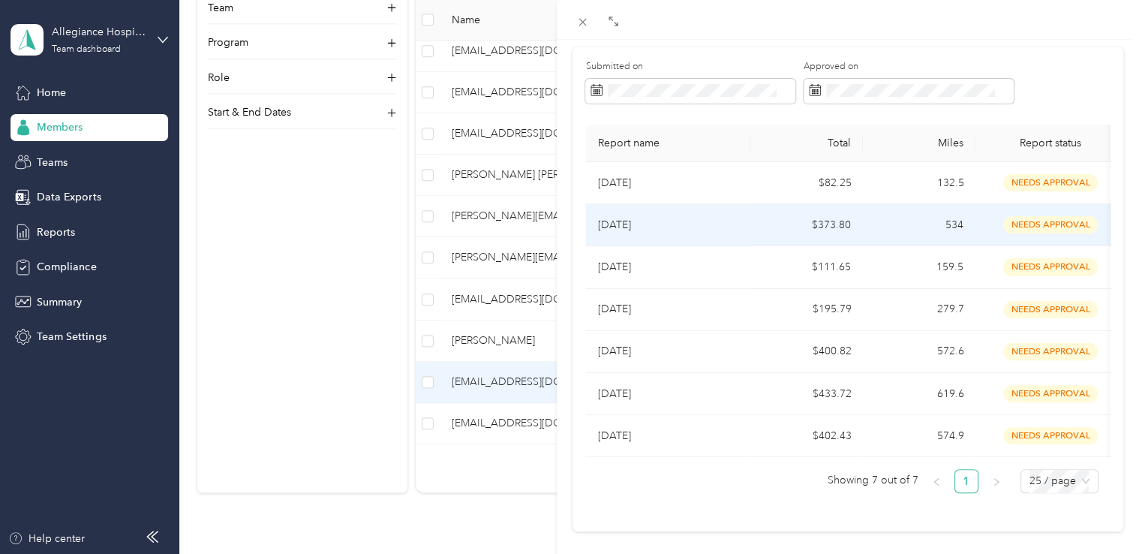
click at [618, 228] on p "[DATE]" at bounding box center [667, 225] width 141 height 17
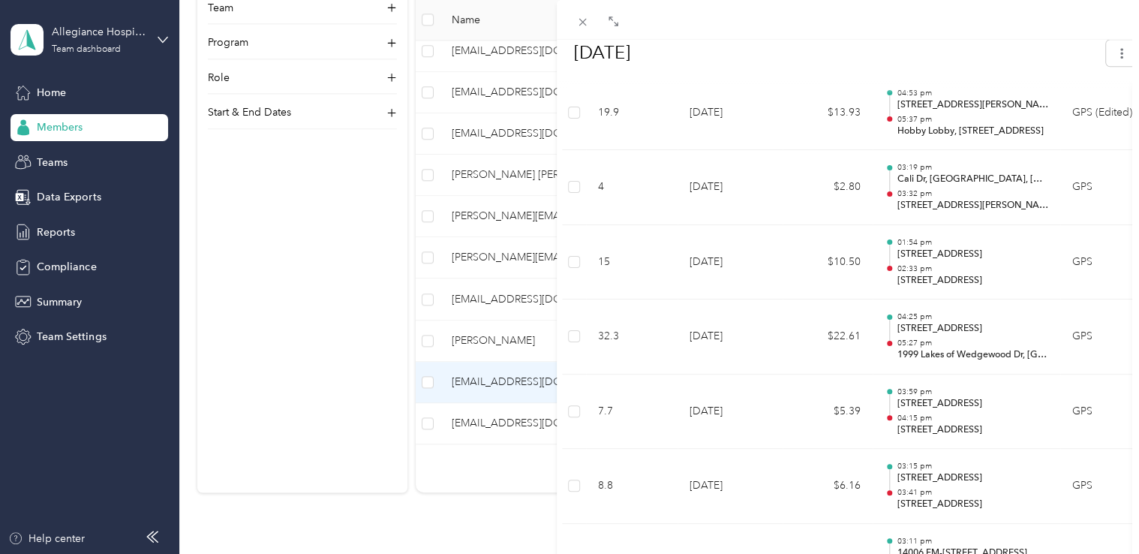
scroll to position [849, 0]
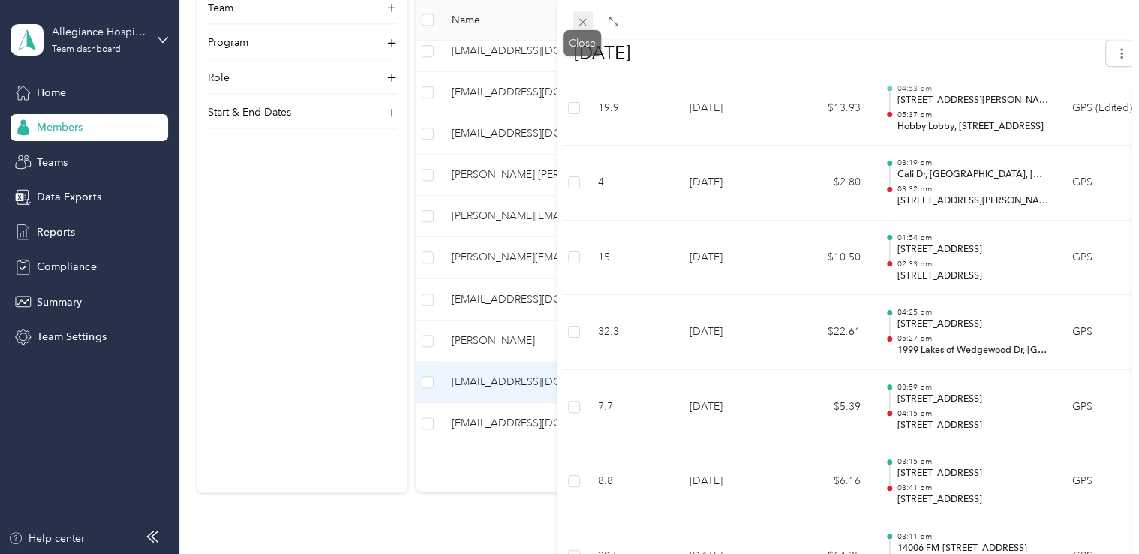
click at [579, 23] on icon at bounding box center [582, 22] width 13 height 13
